Goal: Task Accomplishment & Management: Manage account settings

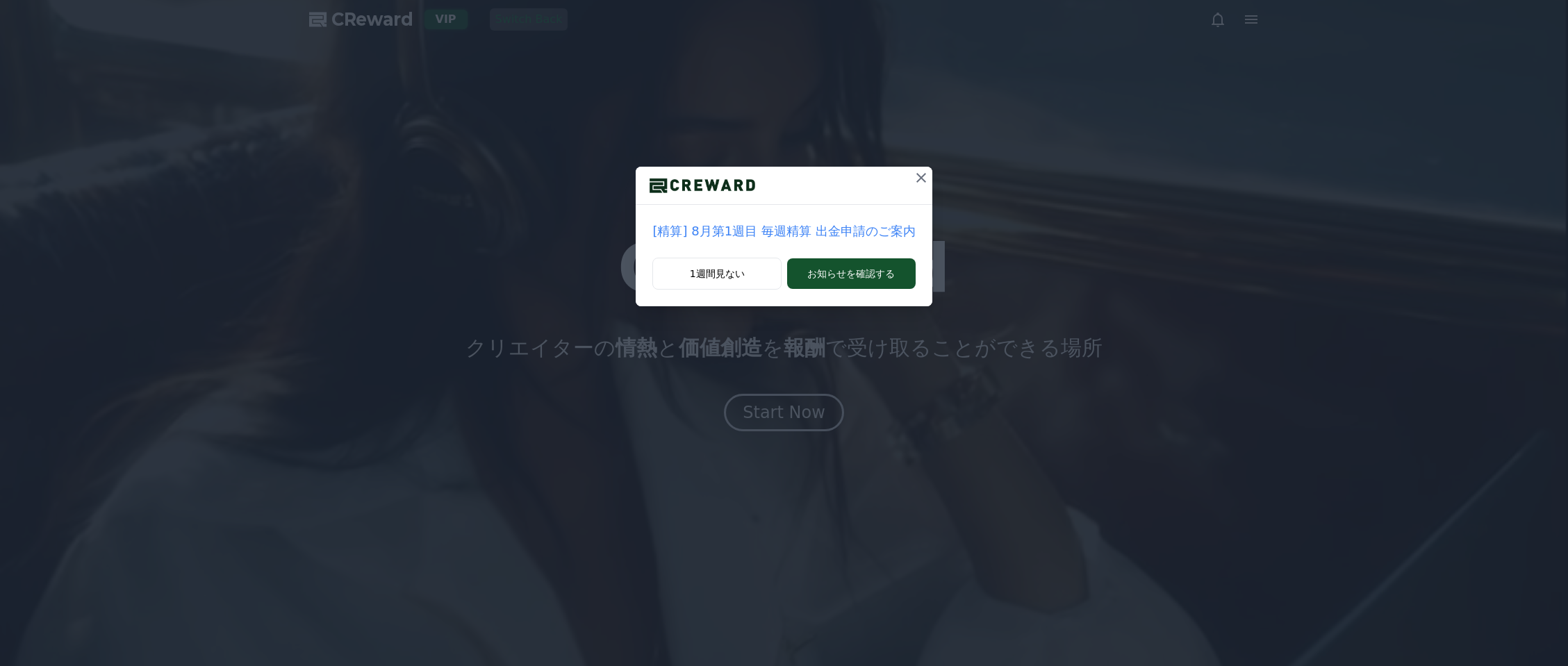
click at [1115, 91] on div "[精算] 8月第1週目 毎週精算 出金申請のご案内 1週間見ない お知らせを確認する" at bounding box center [784, 164] width 1568 height 328
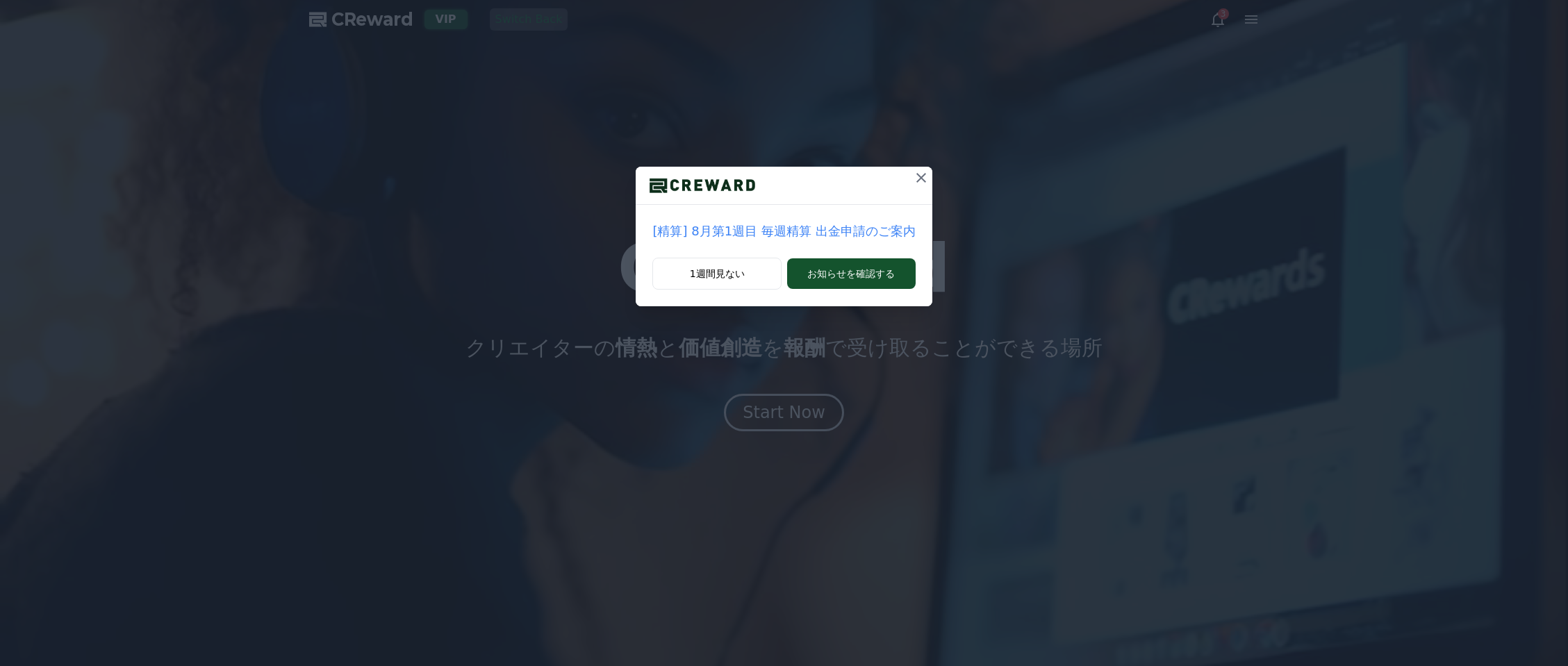
click at [912, 177] on icon at bounding box center [920, 177] width 17 height 17
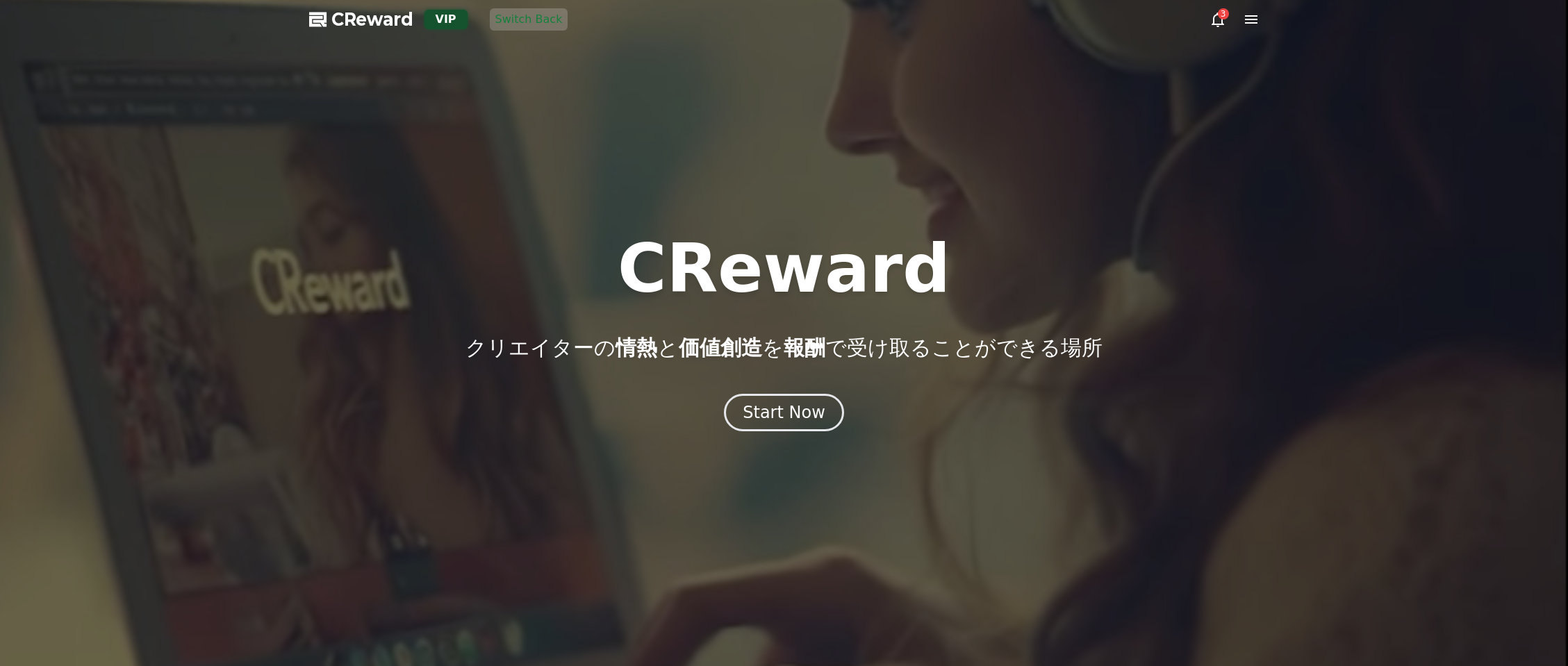
click at [1243, 15] on icon at bounding box center [1251, 19] width 17 height 17
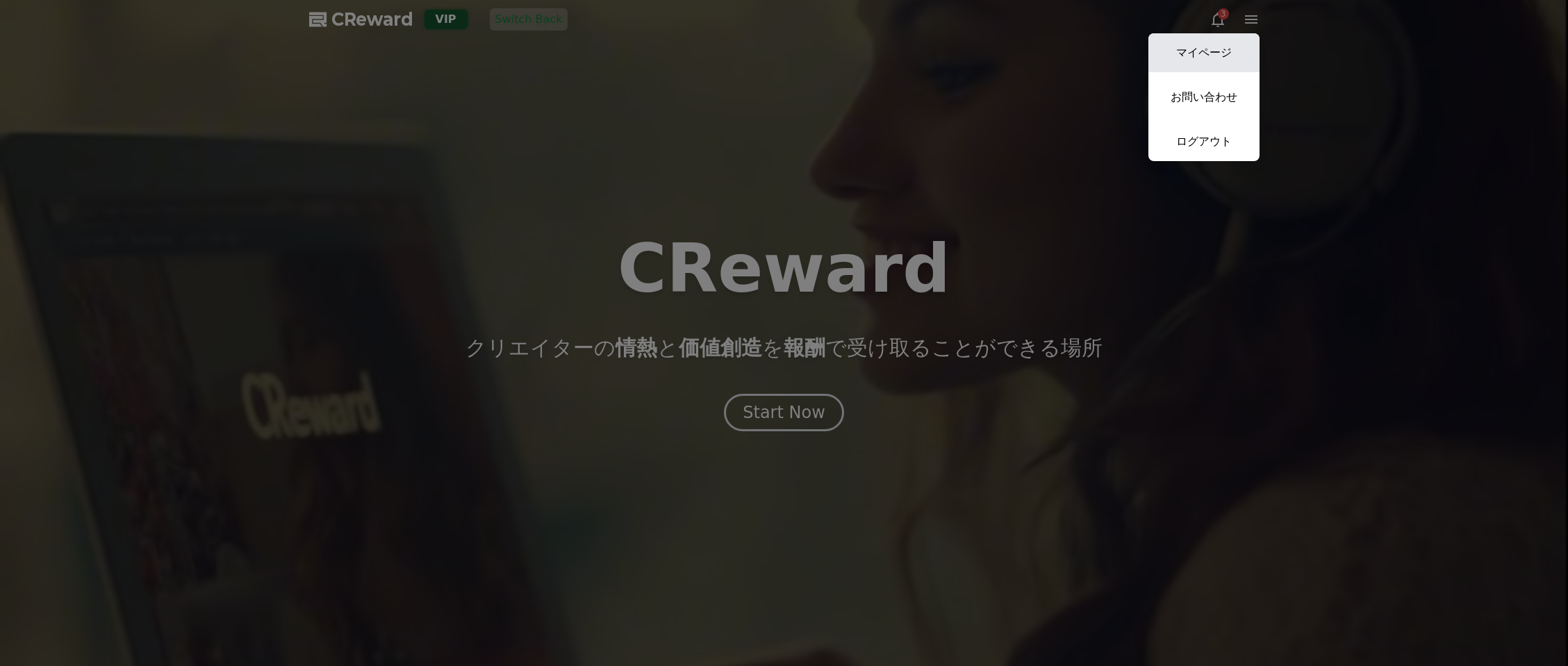
click at [1220, 49] on link "マイページ" at bounding box center [1204, 53] width 111 height 39
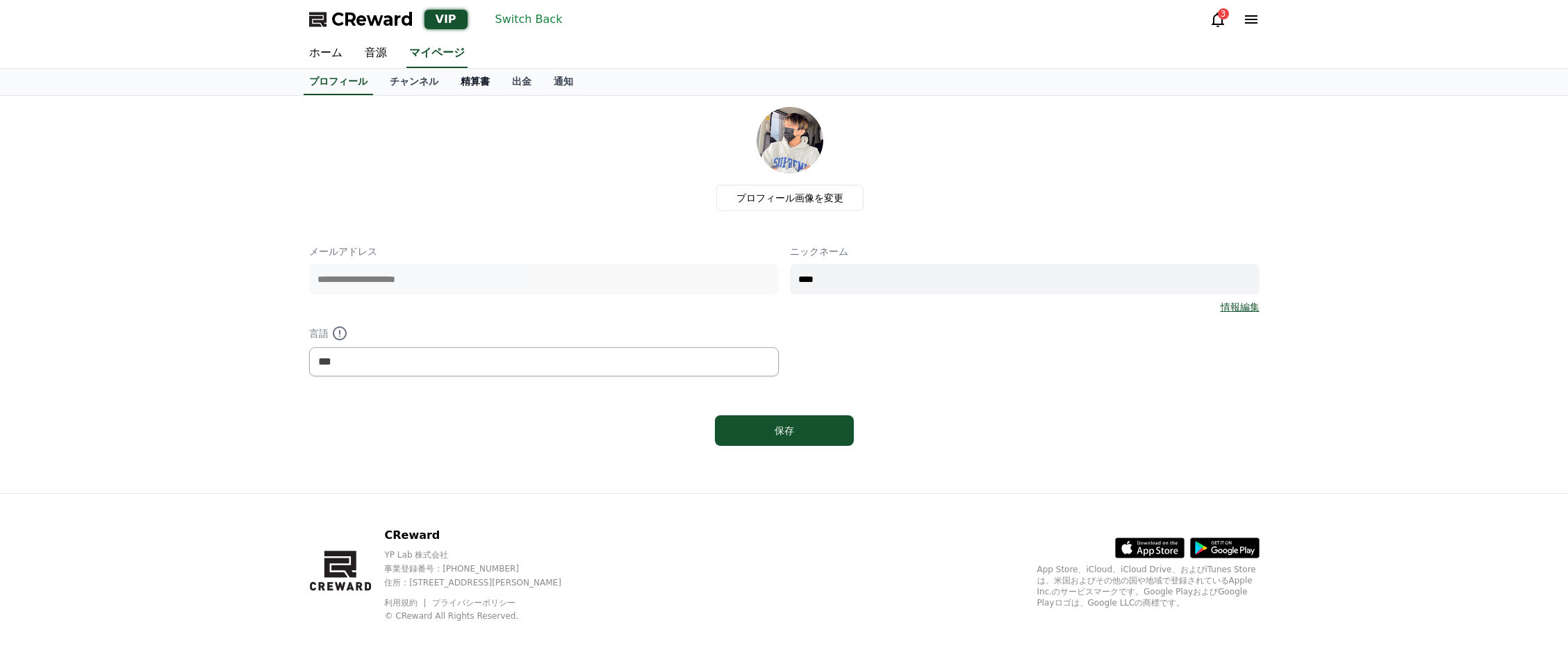
click at [449, 83] on link "精算書" at bounding box center [475, 81] width 52 height 27
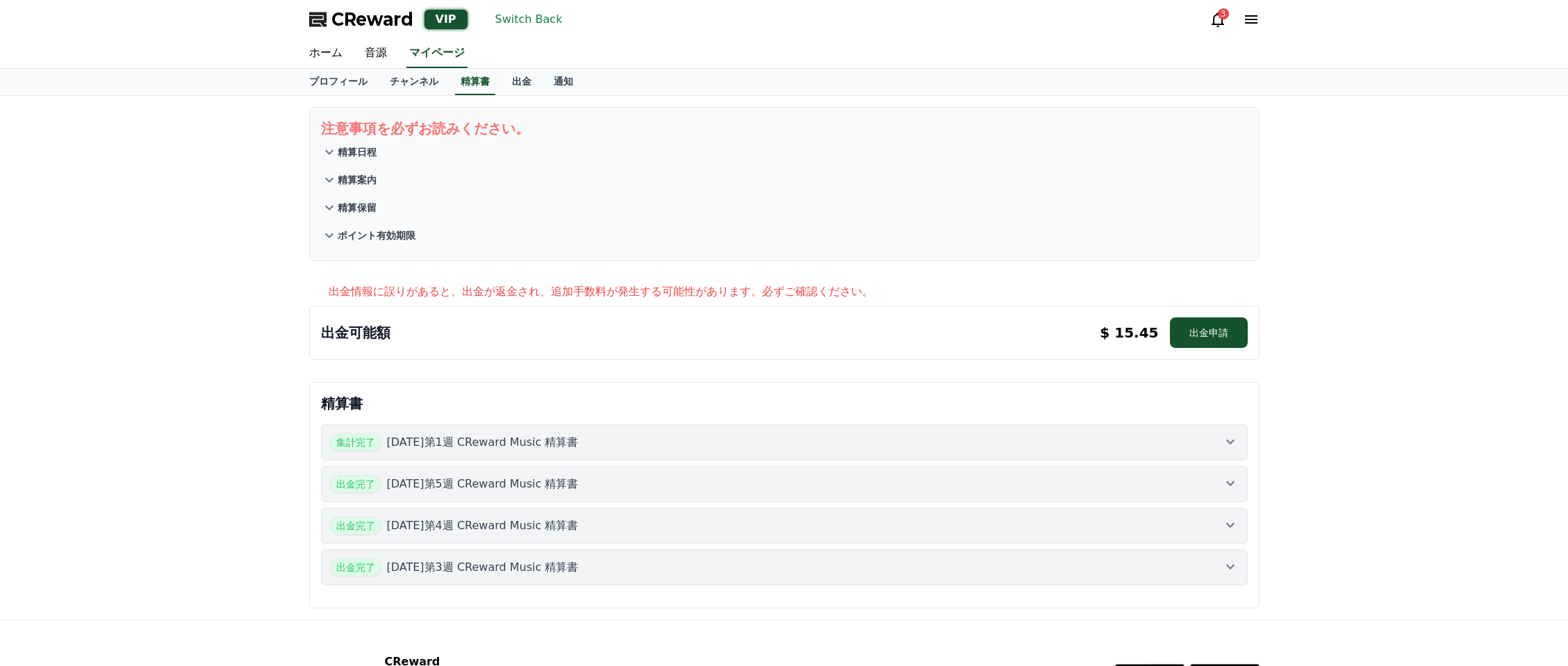
click at [233, 290] on div "注意事項を必ずお読みください。 精算日程 精算案内 精算保留 ポイント有効期限 出金情報に誤りがあると、出金が返金され、追加手数料が発生する可能性があります。…" at bounding box center [784, 358] width 1568 height 523
click at [501, 79] on link "出金" at bounding box center [522, 81] width 42 height 27
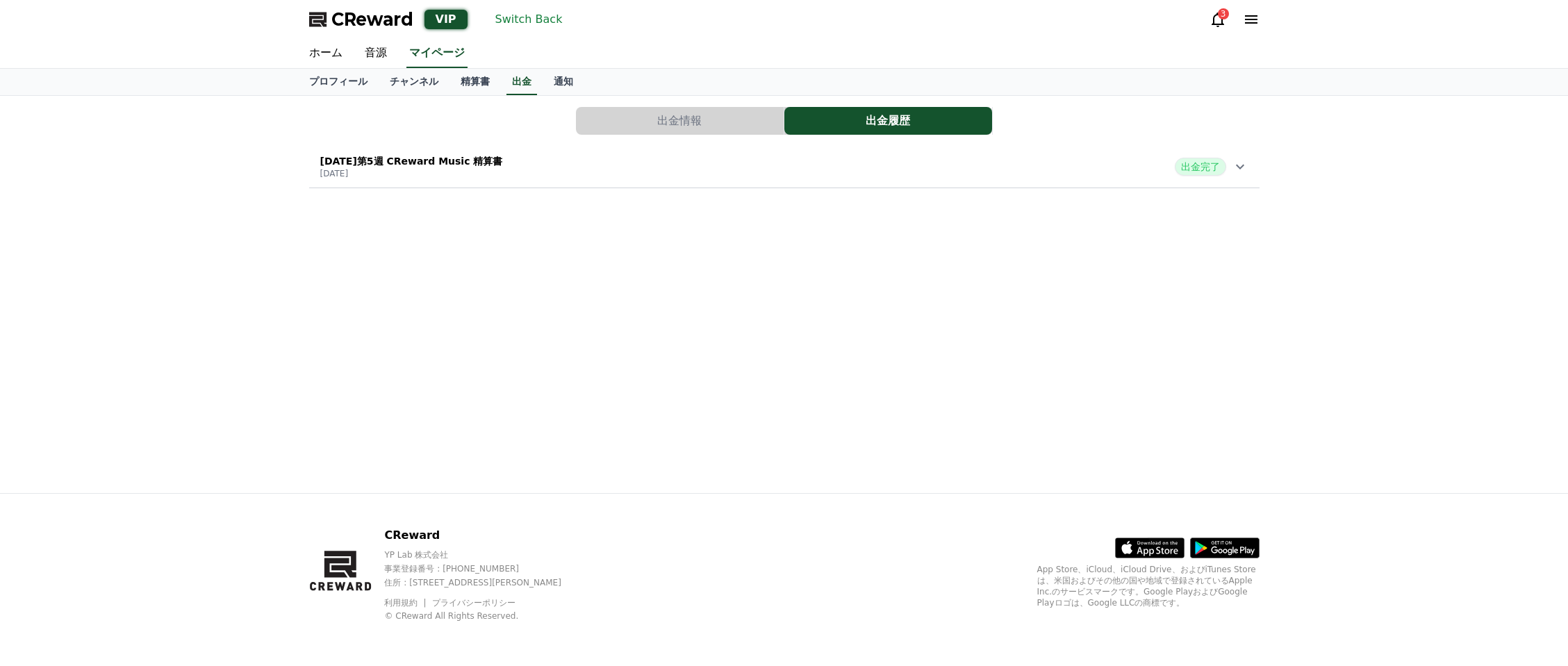
click at [479, 163] on p "[DATE]第5週 CReward Music 精算書" at bounding box center [412, 162] width 182 height 14
click at [324, 315] on link "詳細を見る" at bounding box center [386, 322] width 132 height 14
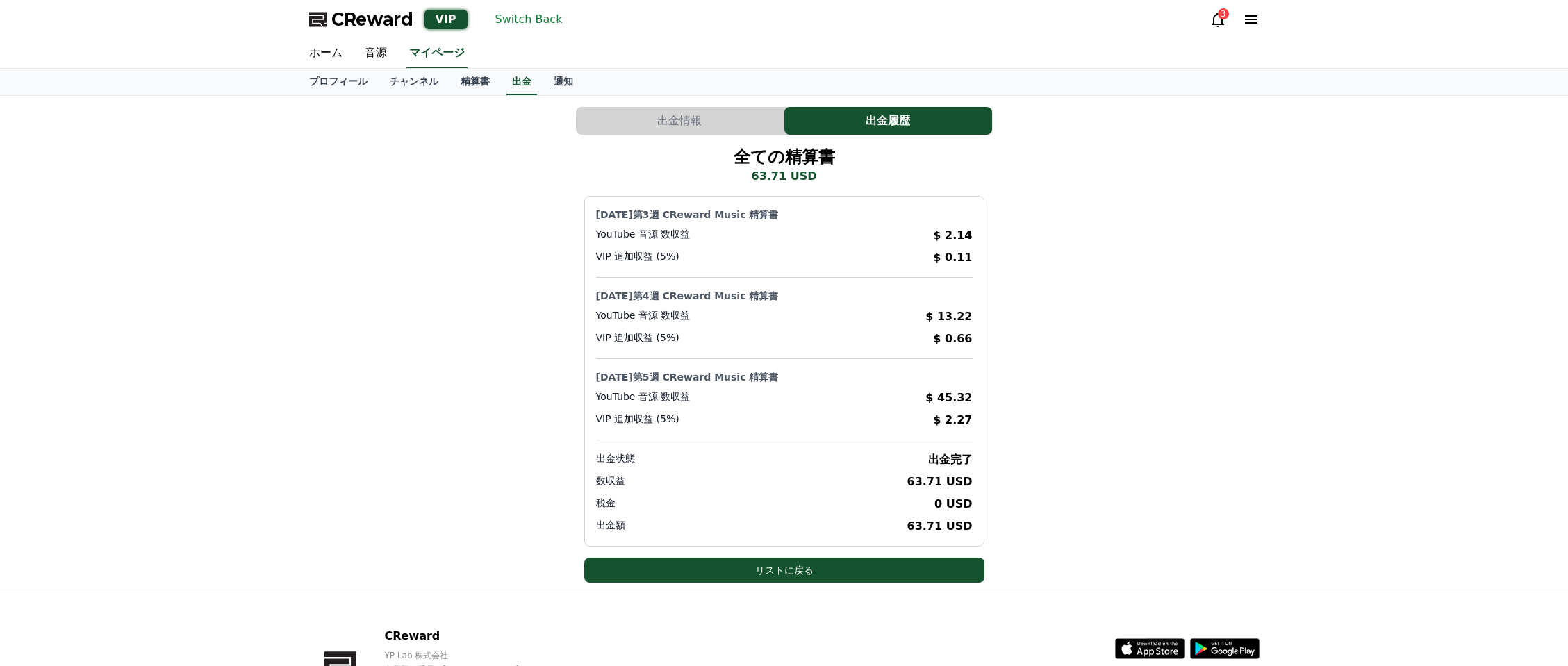
click at [488, 333] on div "全ての精算書 63.71 USD [DATE]第3週 CReward Music 精算書 YouTube 音源 数収益 $ 2.14 VIP 追加収益 (5%…" at bounding box center [784, 364] width 950 height 437
click at [498, 327] on div "全ての精算書 63.71 USD [DATE]第3週 CReward Music 精算書 YouTube 音源 数収益 $ 2.14 VIP 追加収益 (5%…" at bounding box center [784, 364] width 950 height 437
drag, startPoint x: 512, startPoint y: 178, endPoint x: 519, endPoint y: 87, distance: 91.3
click at [512, 177] on div "全ての精算書 63.71 USD [DATE]第3週 CReward Music 精算書 YouTube 音源 数収益 $ 2.14 VIP 追加収益 (5%…" at bounding box center [784, 364] width 950 height 437
click at [514, 20] on button "Switch Back" at bounding box center [529, 19] width 78 height 22
